Goal: Transaction & Acquisition: Purchase product/service

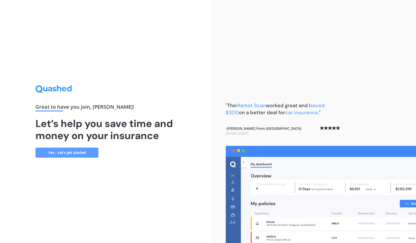
click at [65, 152] on link "Yes - Let’s get started" at bounding box center [66, 153] width 63 height 10
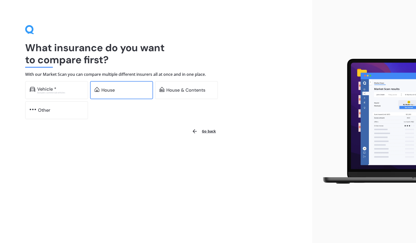
click at [117, 90] on div "House" at bounding box center [124, 90] width 47 height 5
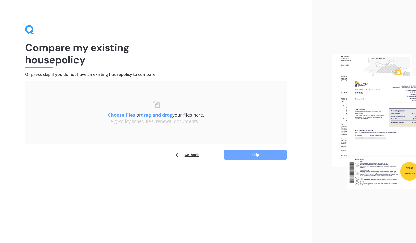
click at [246, 155] on button "Skip" at bounding box center [255, 155] width 63 height 10
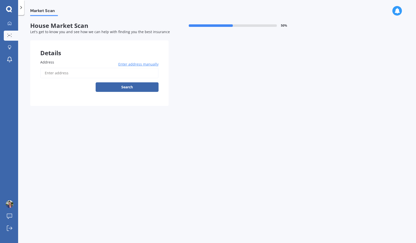
click at [55, 74] on input "Address" at bounding box center [99, 73] width 118 height 11
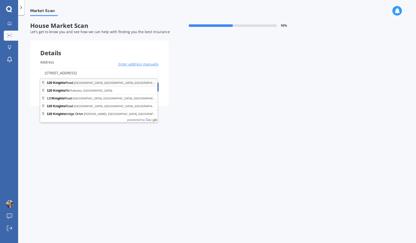
type input "120 Knights Road, Hutt Central, Lower Hutt 5010"
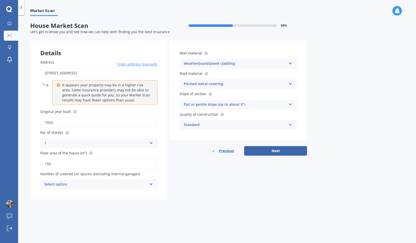
click at [150, 185] on icon at bounding box center [151, 184] width 4 height 4
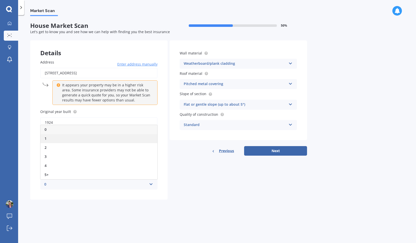
click at [73, 138] on div "1" at bounding box center [98, 138] width 117 height 9
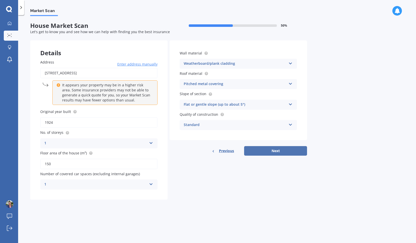
click at [276, 150] on button "Next" at bounding box center [275, 151] width 63 height 10
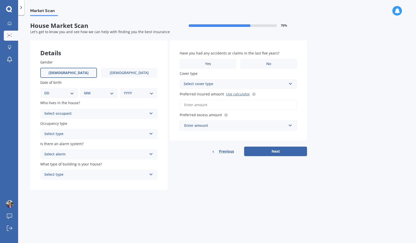
click at [75, 73] on label "Male" at bounding box center [68, 73] width 57 height 10
click at [0, 0] on input "Male" at bounding box center [0, 0] width 0 height 0
click at [72, 94] on select "DD 01 02 03 04 05 06 07 08 09 10 11 12 13 14 15 16 17 18 19 20 21 22 23 24 25 2…" at bounding box center [59, 94] width 30 height 6
select select "06"
click at [48, 91] on select "DD 01 02 03 04 05 06 07 08 09 10 11 12 13 14 15 16 17 18 19 20 21 22 23 24 25 2…" at bounding box center [59, 94] width 30 height 6
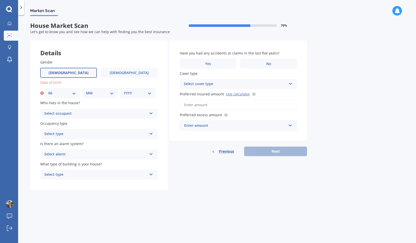
click at [112, 91] on select "MM 01 02 03 04 05 06 07 08 09 10 11 12" at bounding box center [100, 94] width 28 height 6
select select "10"
click at [86, 91] on select "MM 01 02 03 04 05 06 07 08 09 10 11 12" at bounding box center [100, 94] width 28 height 6
click at [149, 95] on select "YYYY 2009 2008 2007 2006 2005 2004 2003 2002 2001 2000 1999 1998 1997 1996 1995…" at bounding box center [138, 94] width 28 height 6
select select "1972"
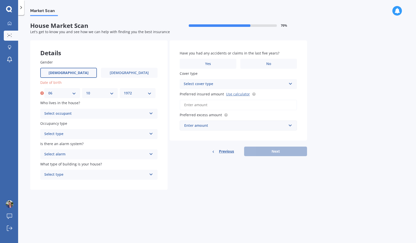
click at [124, 91] on select "YYYY 2009 2008 2007 2006 2005 2004 2003 2002 2001 2000 1999 1998 1997 1996 1995…" at bounding box center [138, 94] width 28 height 6
click at [127, 114] on div "Select occupant" at bounding box center [95, 114] width 103 height 6
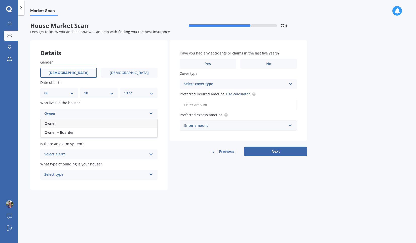
click at [96, 123] on div "Owner" at bounding box center [98, 123] width 117 height 9
click at [104, 133] on div "Select type" at bounding box center [95, 134] width 103 height 6
click at [94, 145] on div "Permanent" at bounding box center [98, 144] width 117 height 9
click at [99, 153] on div "Select alarm" at bounding box center [95, 155] width 103 height 6
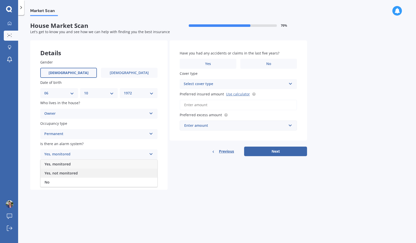
click at [92, 173] on div "Yes, not monitored" at bounding box center [98, 173] width 117 height 9
click at [101, 177] on div "Select type" at bounding box center [95, 175] width 103 height 6
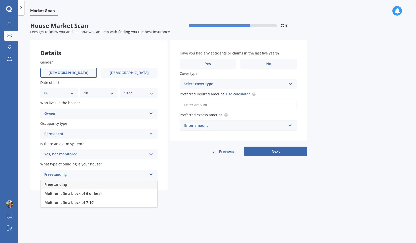
click at [99, 185] on div "Freestanding" at bounding box center [98, 184] width 117 height 9
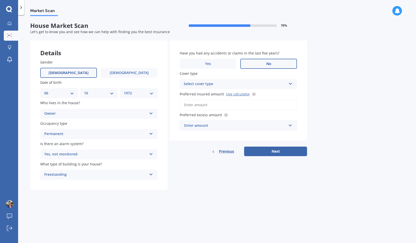
click at [255, 62] on label "No" at bounding box center [268, 64] width 57 height 10
click at [0, 0] on input "No" at bounding box center [0, 0] width 0 height 0
click at [268, 84] on div "Select cover type" at bounding box center [235, 84] width 103 height 6
click at [292, 84] on div "High High" at bounding box center [238, 84] width 117 height 10
click at [290, 83] on icon at bounding box center [290, 83] width 4 height 4
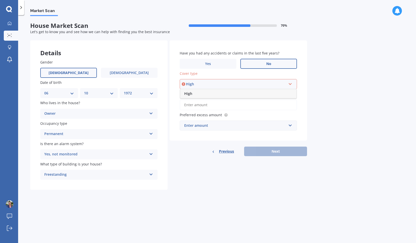
click at [284, 94] on div "High" at bounding box center [238, 93] width 116 height 9
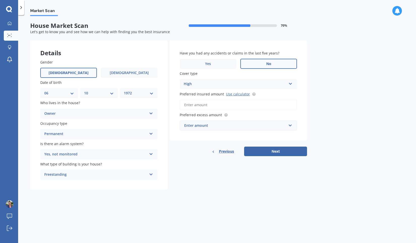
click at [286, 107] on input "Preferred insured amount Use calculator" at bounding box center [238, 105] width 117 height 11
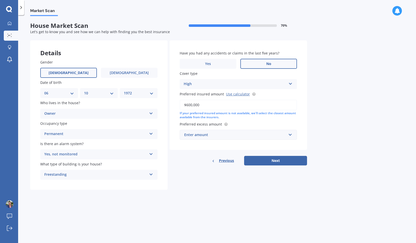
type input "$600,000"
click at [233, 136] on div "Enter amount" at bounding box center [235, 135] width 102 height 6
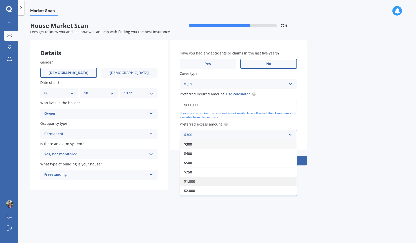
click at [218, 182] on div "$1,000" at bounding box center [238, 181] width 117 height 9
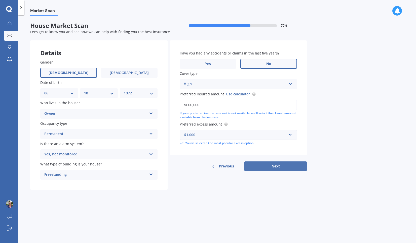
click at [264, 167] on button "Next" at bounding box center [275, 167] width 63 height 10
select select "06"
select select "10"
select select "1972"
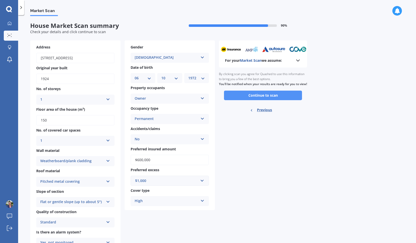
click at [258, 100] on button "Continue to scan" at bounding box center [263, 96] width 78 height 10
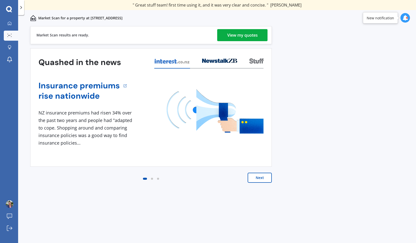
click at [246, 32] on div "View my quotes" at bounding box center [242, 35] width 30 height 12
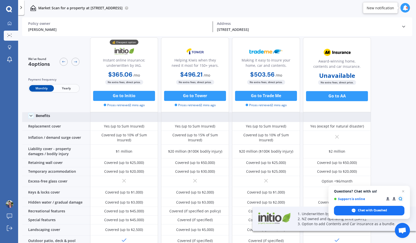
scroll to position [21, 0]
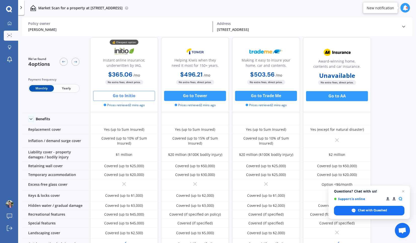
click at [126, 94] on button "Go to Initio" at bounding box center [124, 96] width 62 height 10
